Goal: Complete application form

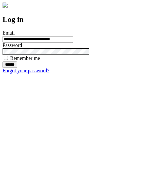
type input "**********"
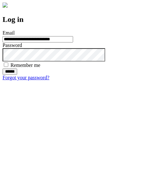
click at [17, 75] on input "******" at bounding box center [10, 72] width 15 height 6
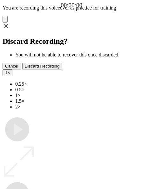
type input "**********"
